Goal: Ask a question: Seek information or help from site administrators or community

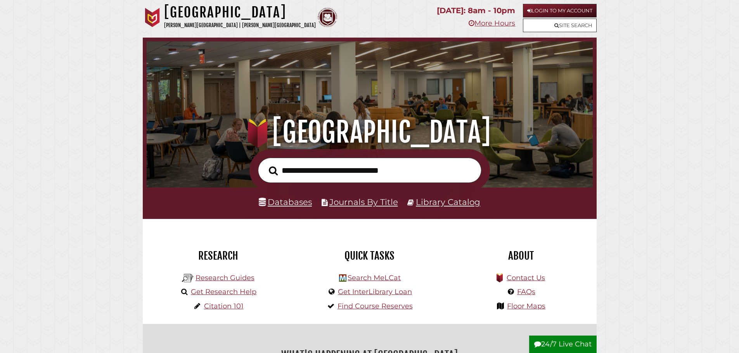
scroll to position [147, 442]
click at [438, 199] on link "Library Catalog" at bounding box center [448, 202] width 64 height 10
click at [569, 345] on button "24/7 Live Chat" at bounding box center [563, 345] width 68 height 18
